Goal: Task Accomplishment & Management: Manage account settings

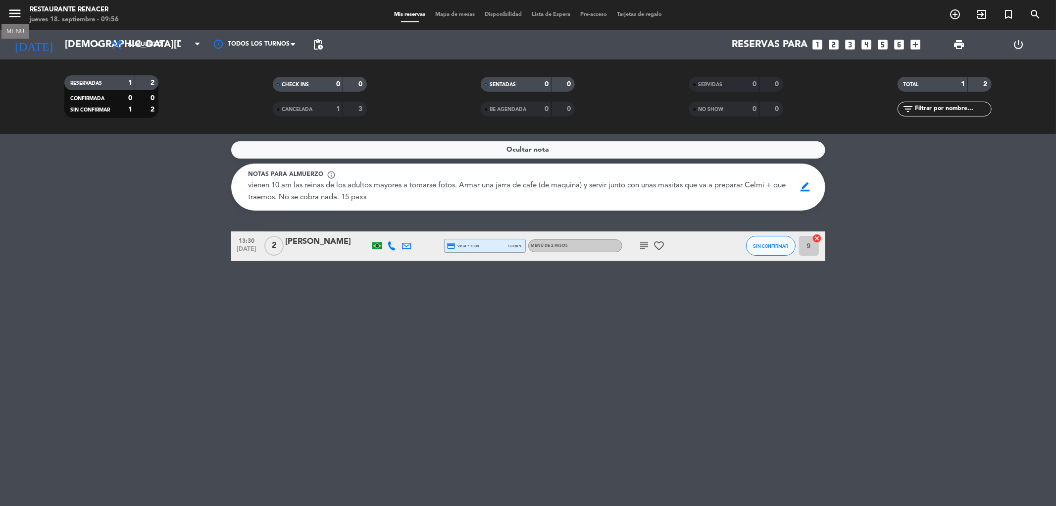
click at [14, 10] on icon "menu" at bounding box center [14, 13] width 15 height 15
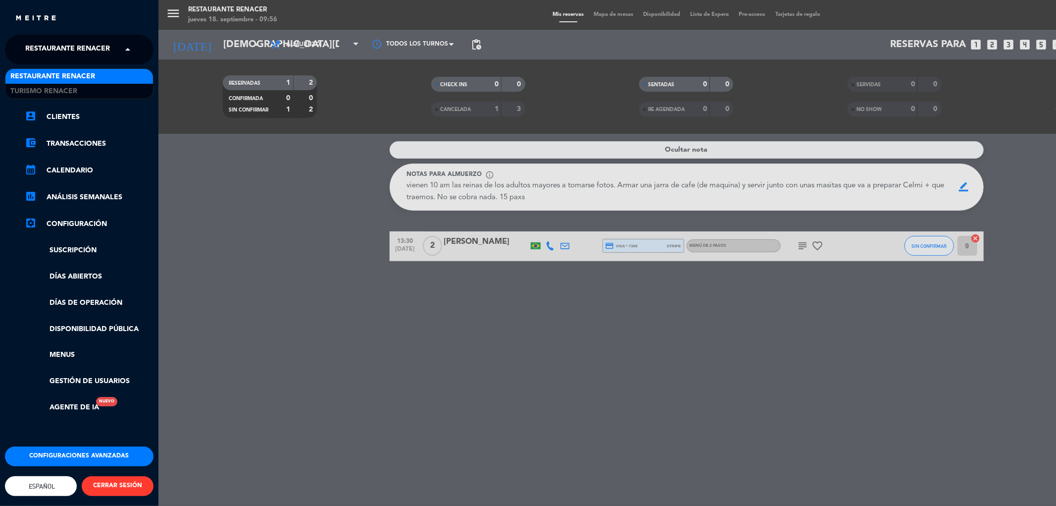
click at [130, 51] on span at bounding box center [130, 49] width 17 height 21
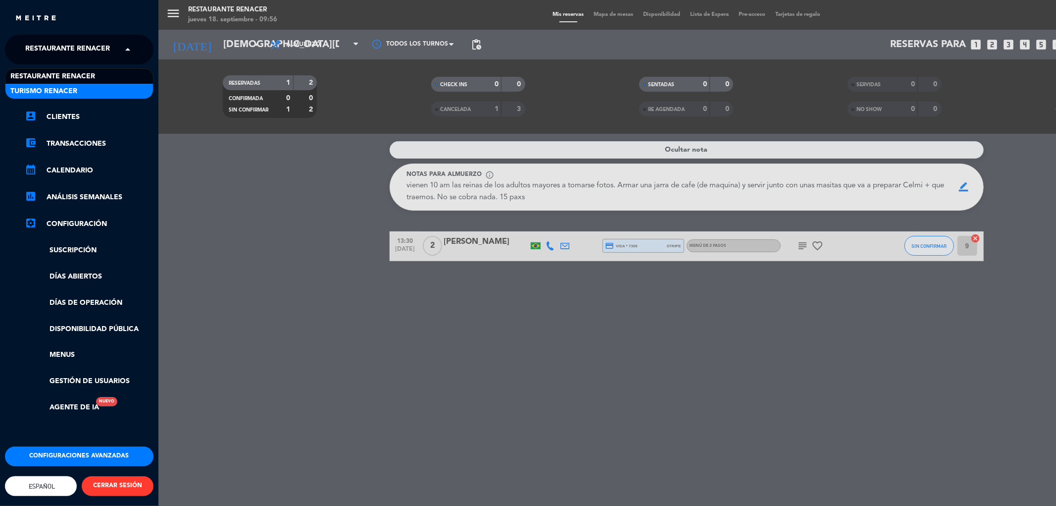
click at [85, 87] on div "Turismo Renacer" at bounding box center [79, 91] width 148 height 15
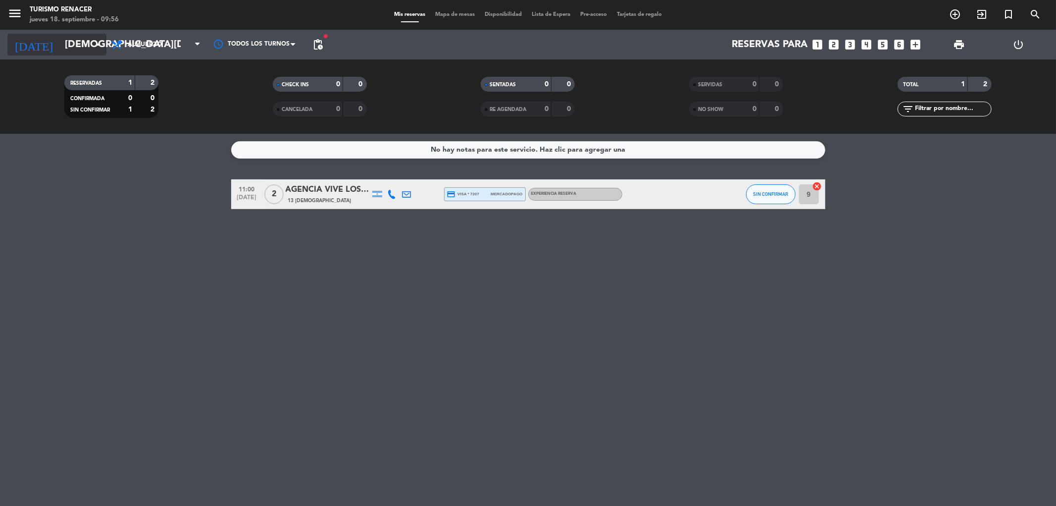
click at [72, 48] on input "[DEMOGRAPHIC_DATA][DATE]" at bounding box center [123, 45] width 126 height 22
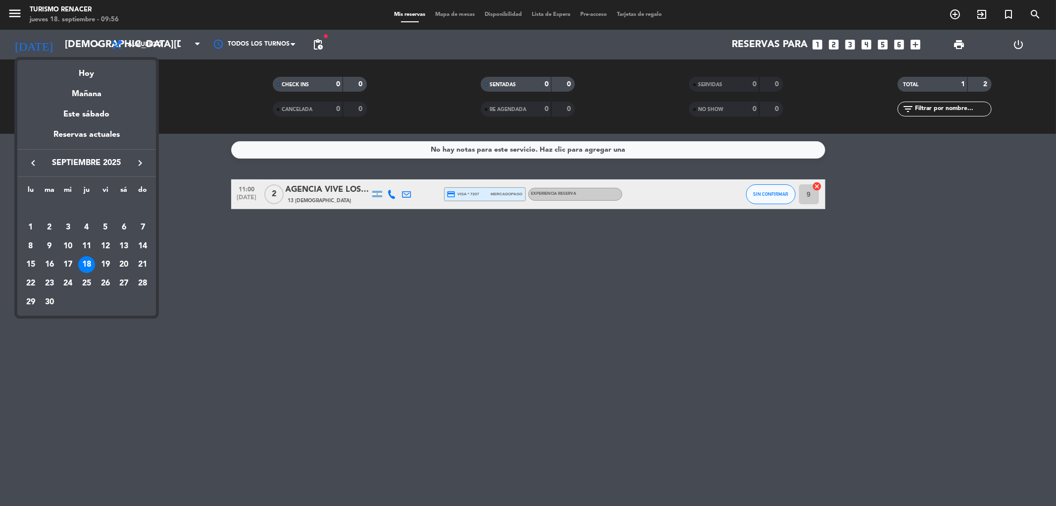
drag, startPoint x: 84, startPoint y: 259, endPoint x: 79, endPoint y: 258, distance: 5.0
click at [81, 259] on div "18" at bounding box center [86, 264] width 17 height 17
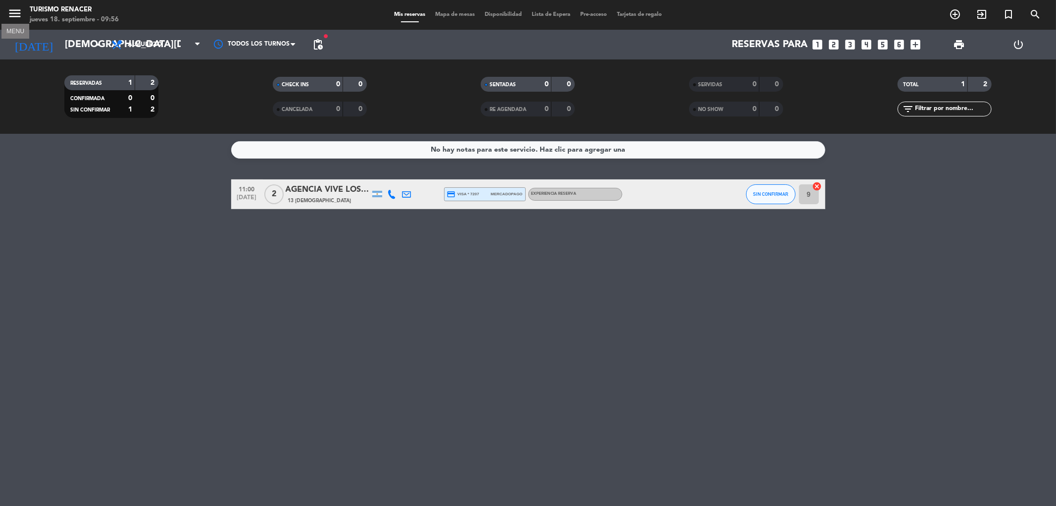
click at [21, 15] on icon "menu" at bounding box center [14, 13] width 15 height 15
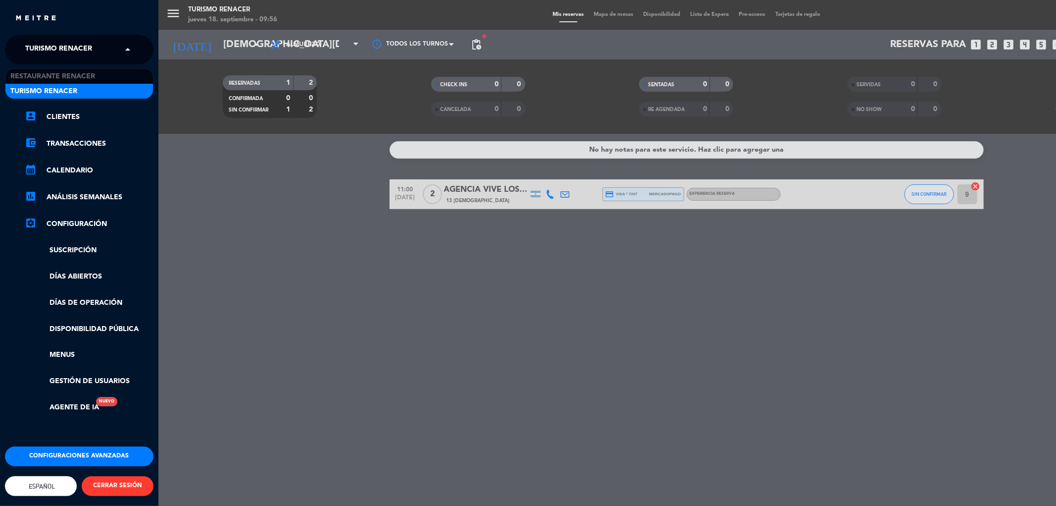
click at [126, 50] on span at bounding box center [130, 49] width 17 height 21
click at [65, 91] on span "Turismo Renacer" at bounding box center [43, 91] width 67 height 11
click at [358, 263] on div "menu Turismo Renacer [DATE] 18. septiembre - 09:57 Mis reservas Mapa de mesas D…" at bounding box center [686, 253] width 1056 height 506
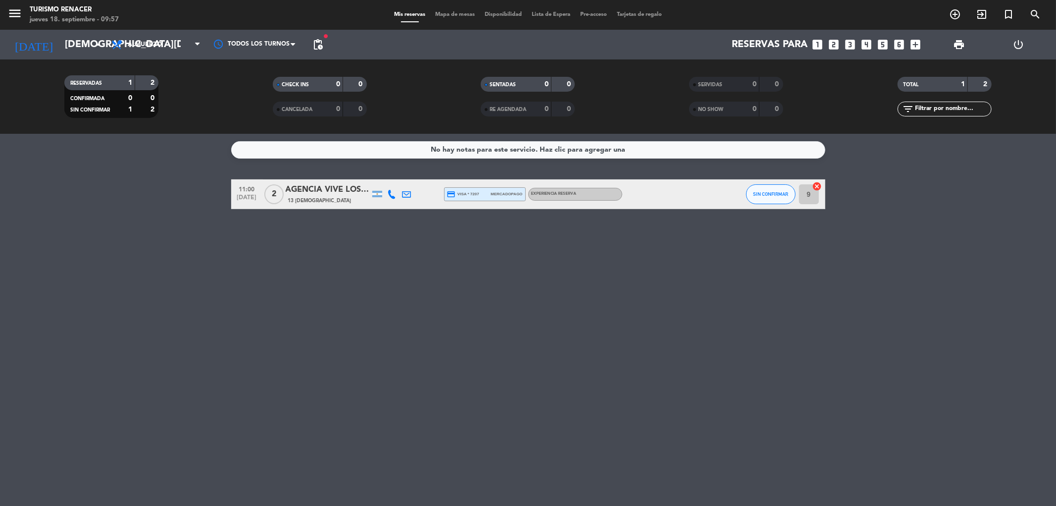
click at [293, 193] on div "AGENCIA VIVE LOS ANDES" at bounding box center [328, 189] width 84 height 13
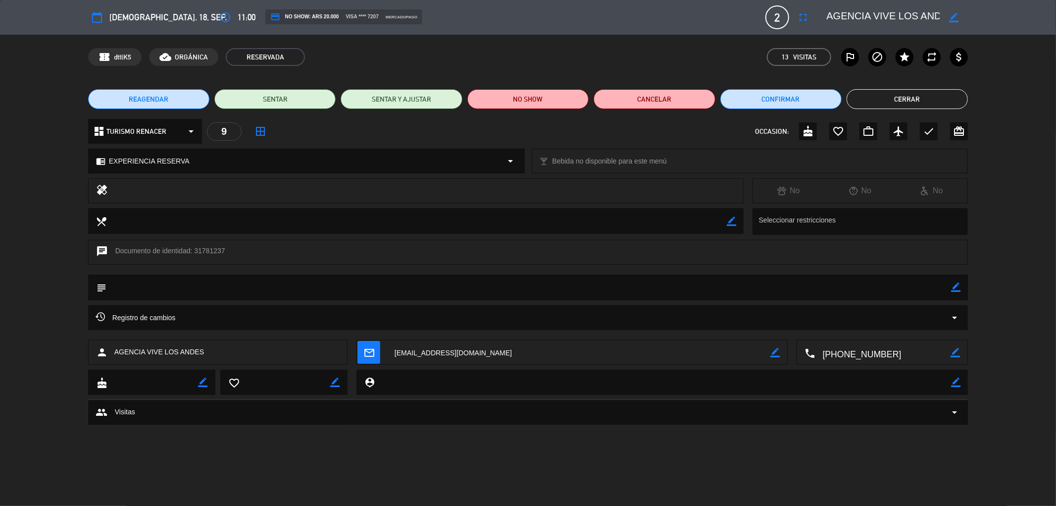
click at [778, 20] on span "2" at bounding box center [778, 17] width 24 height 24
